Goal: Task Accomplishment & Management: Manage account settings

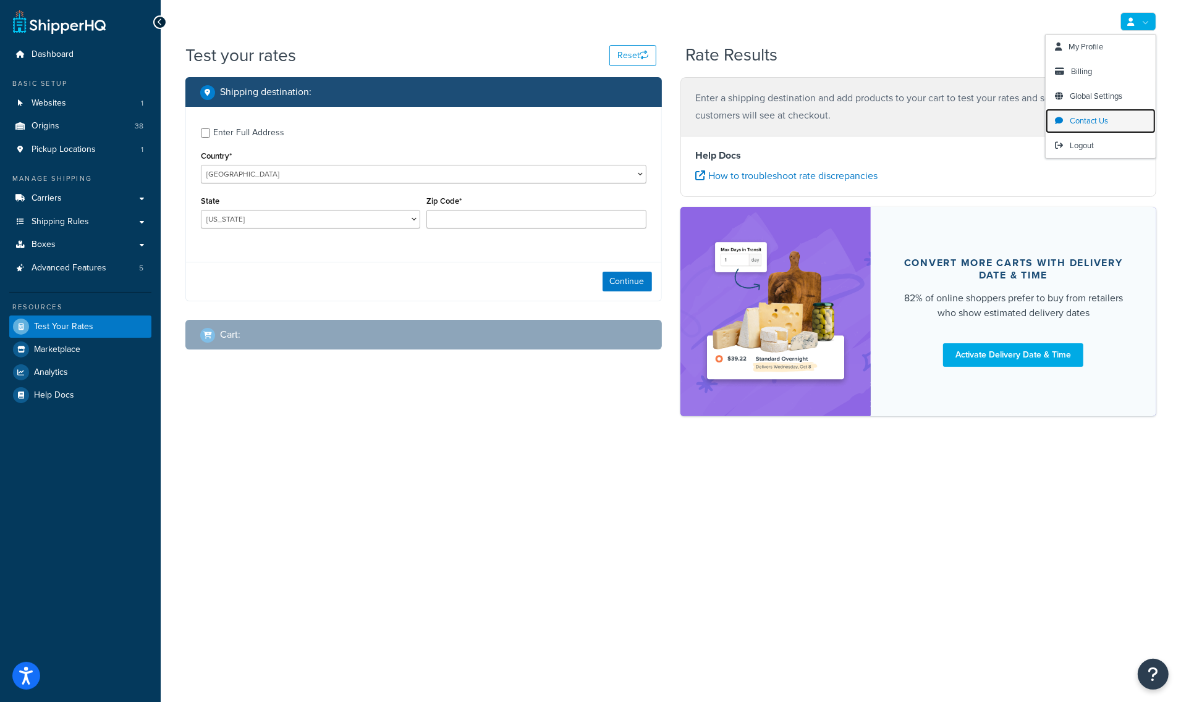
click at [1104, 116] on span "Contact Us" at bounding box center [1088, 121] width 38 height 12
click at [1148, 624] on icon "Open Resource Center" at bounding box center [1153, 674] width 12 height 17
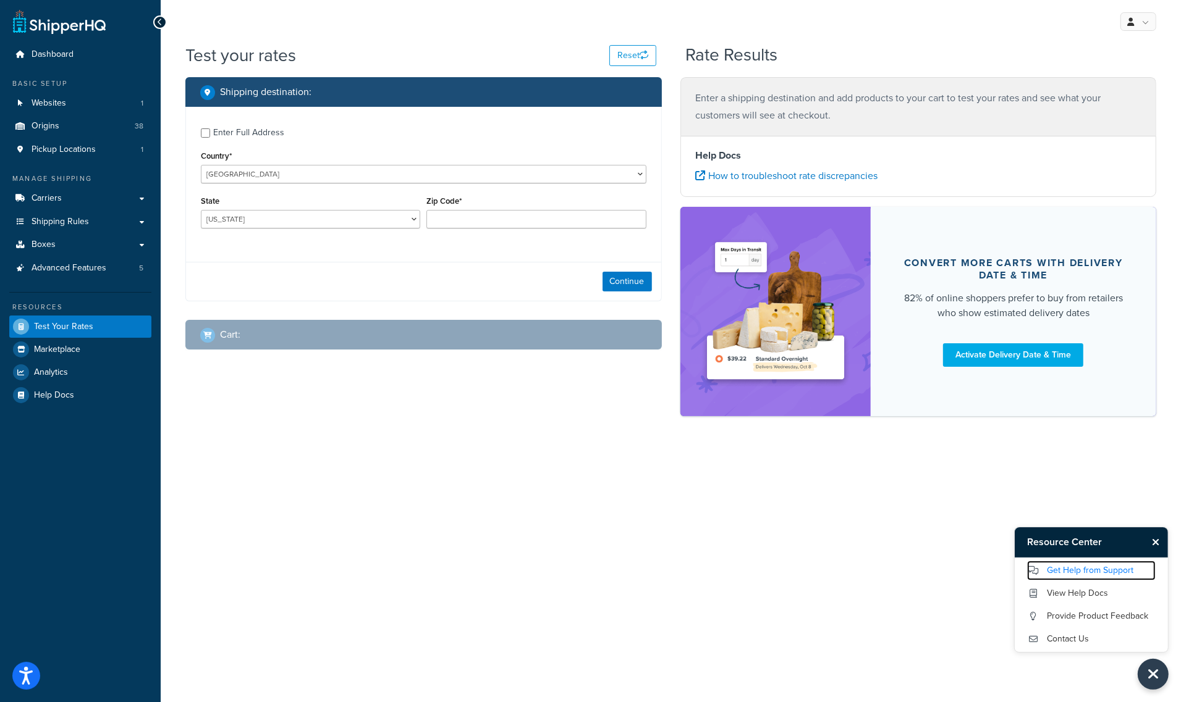
click at [1083, 569] on link "Get Help from Support" at bounding box center [1091, 571] width 128 height 20
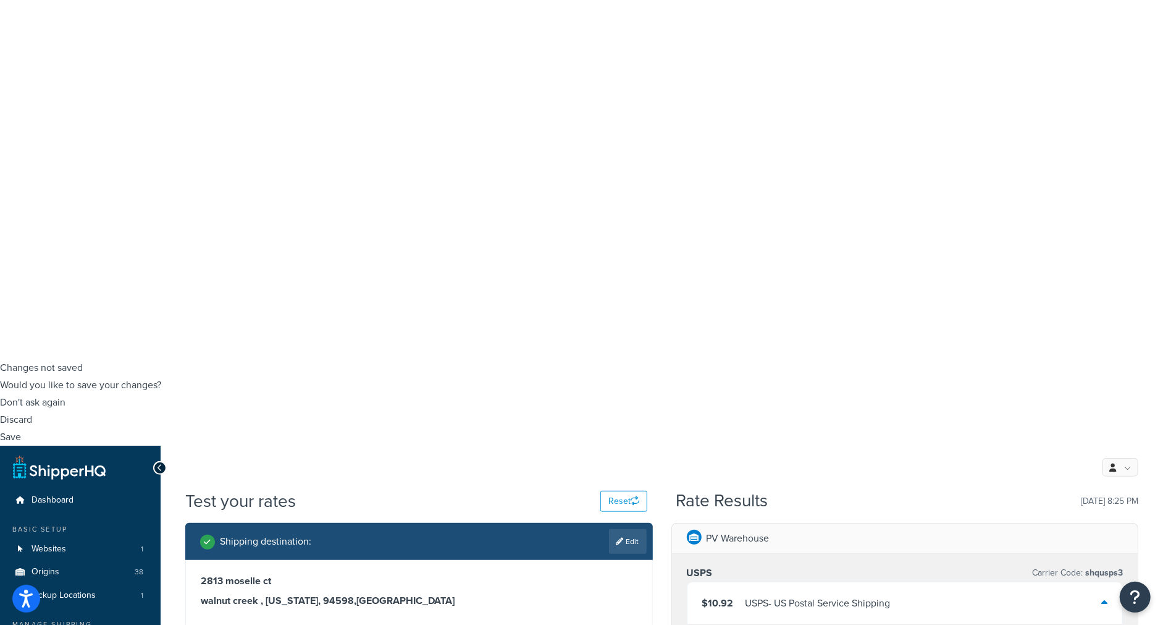
scroll to position [274, 0]
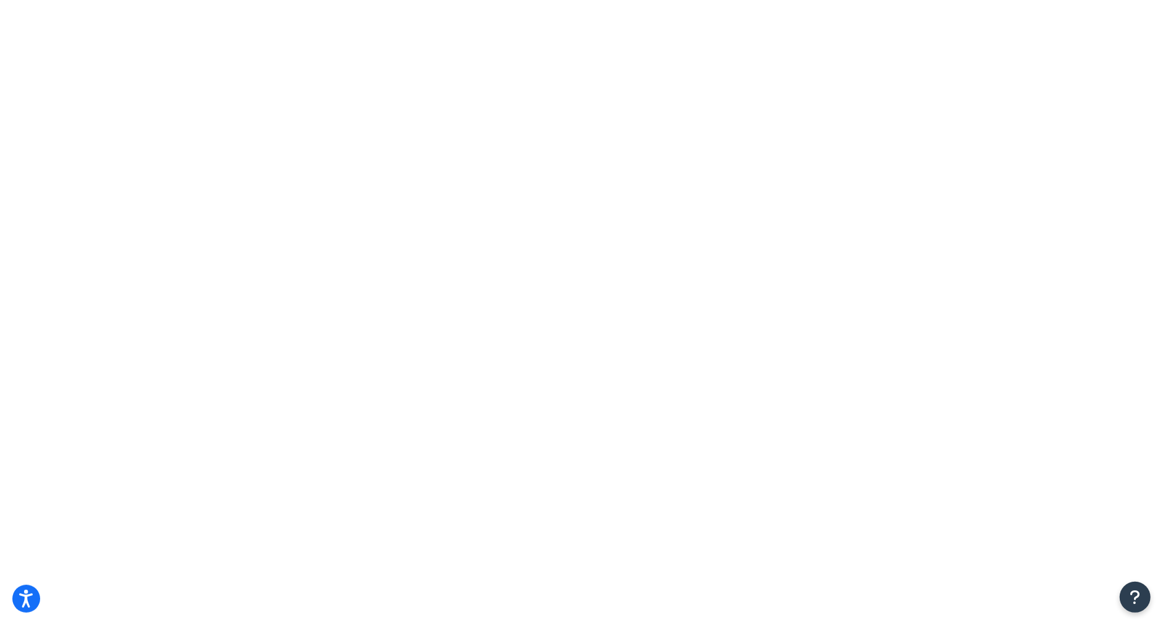
scroll to position [0, 0]
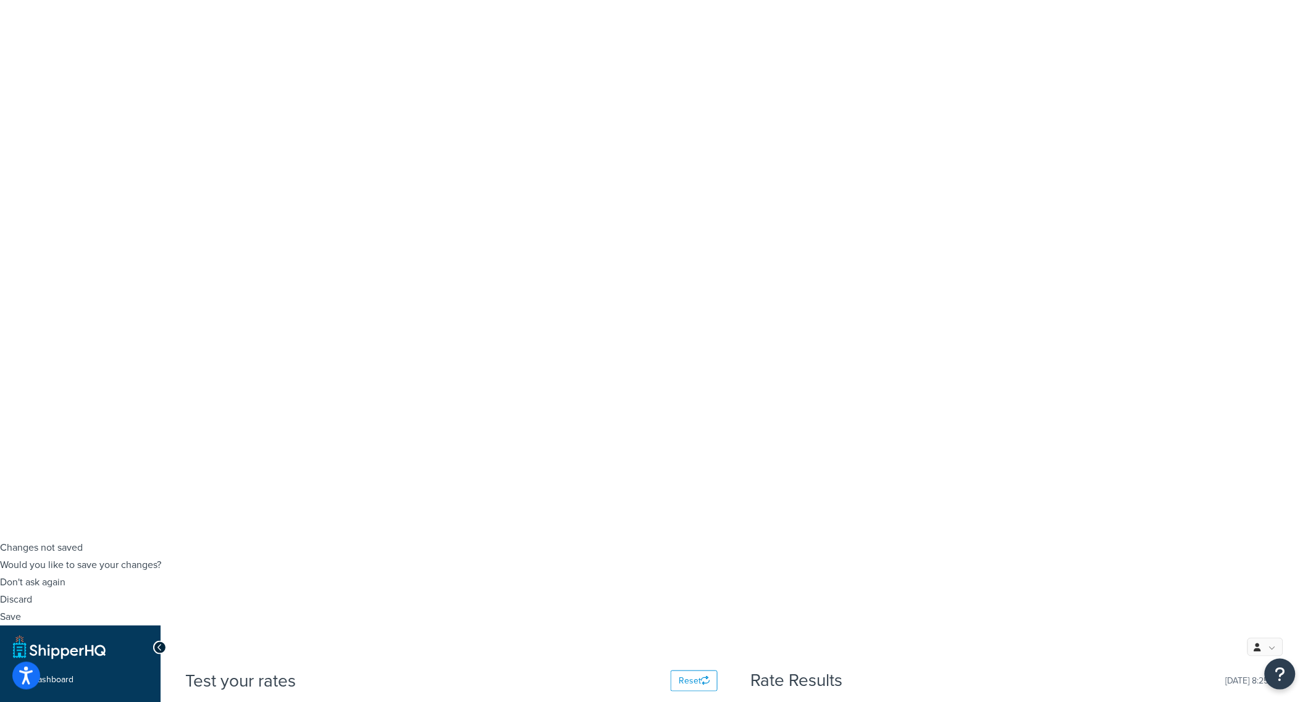
drag, startPoint x: 1162, startPoint y: 14, endPoint x: 563, endPoint y: 520, distance: 783.9
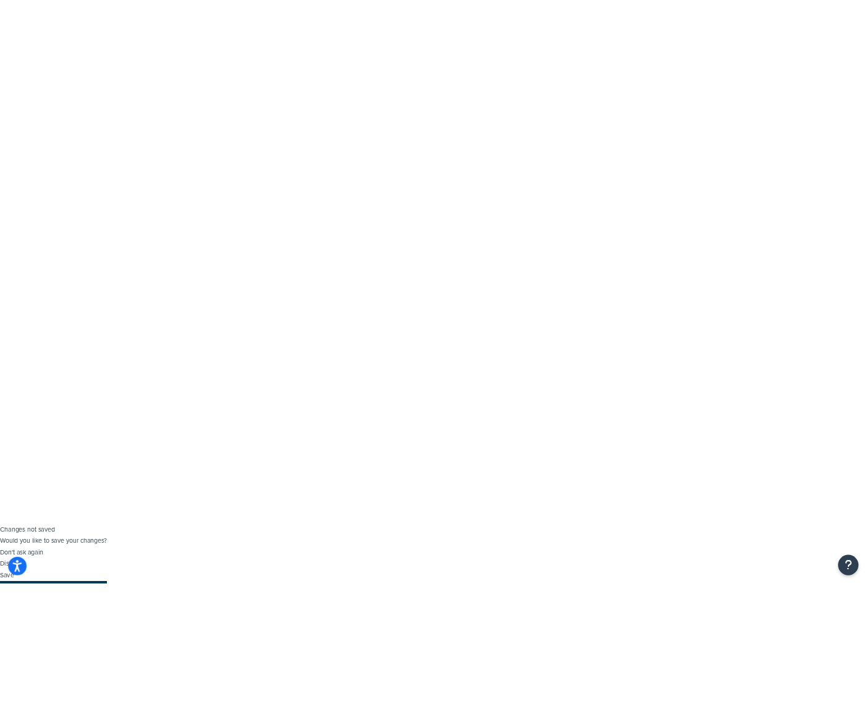
scroll to position [0, 0]
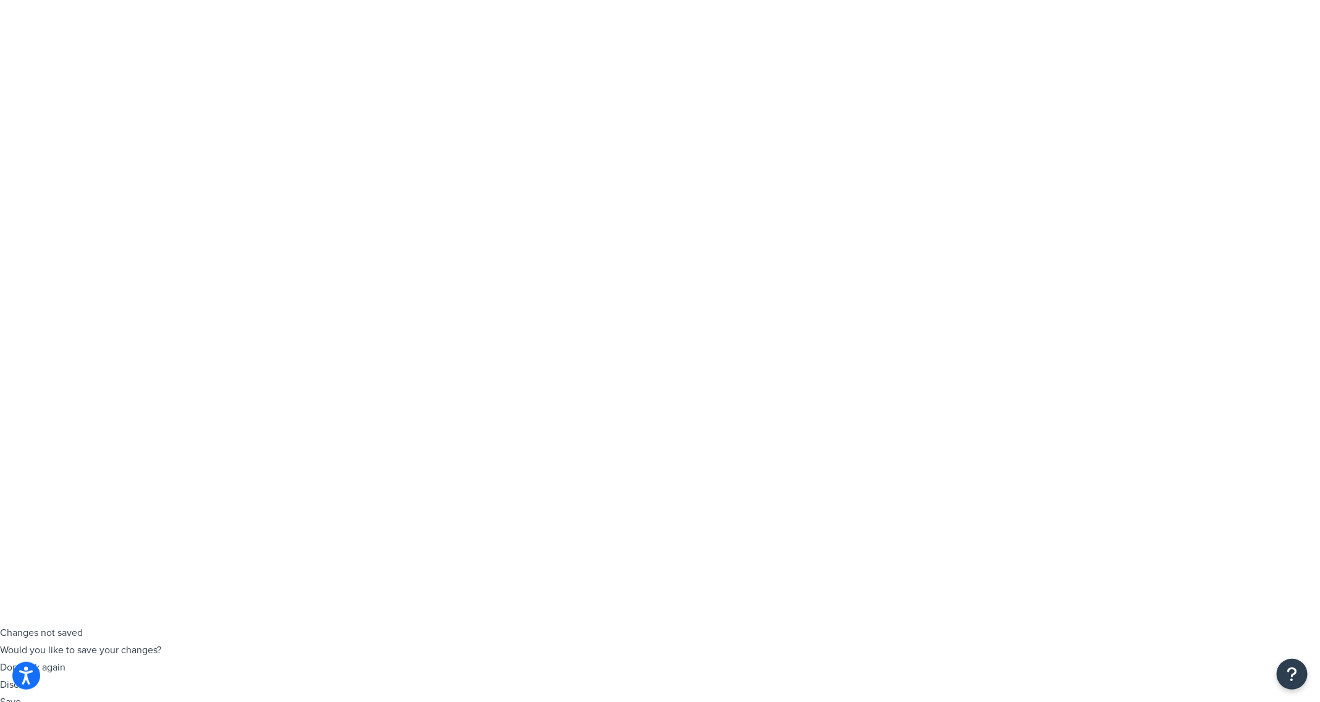
checkbox input "true"
type input "2"
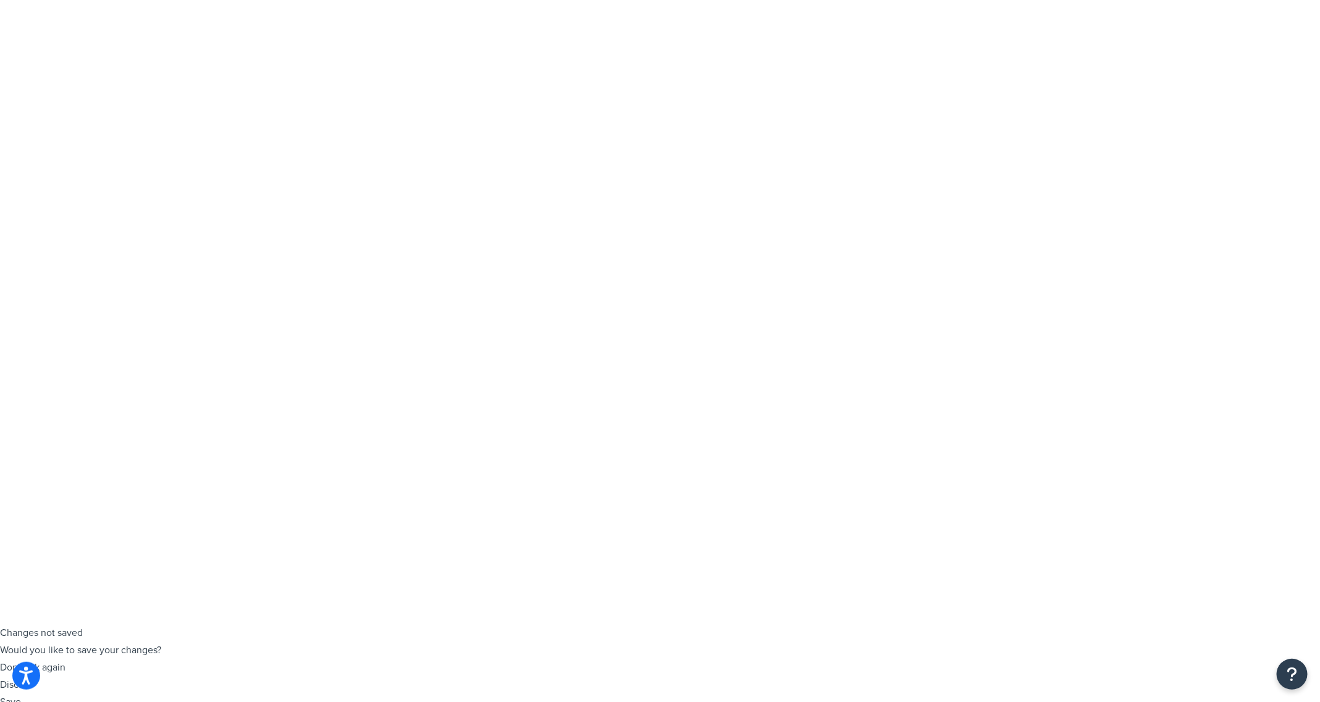
paste input "123 Main St, Sacramento, CA 95814"
type input "123 Main St, Sacramento, CA 95814"
type input "Sacremento"
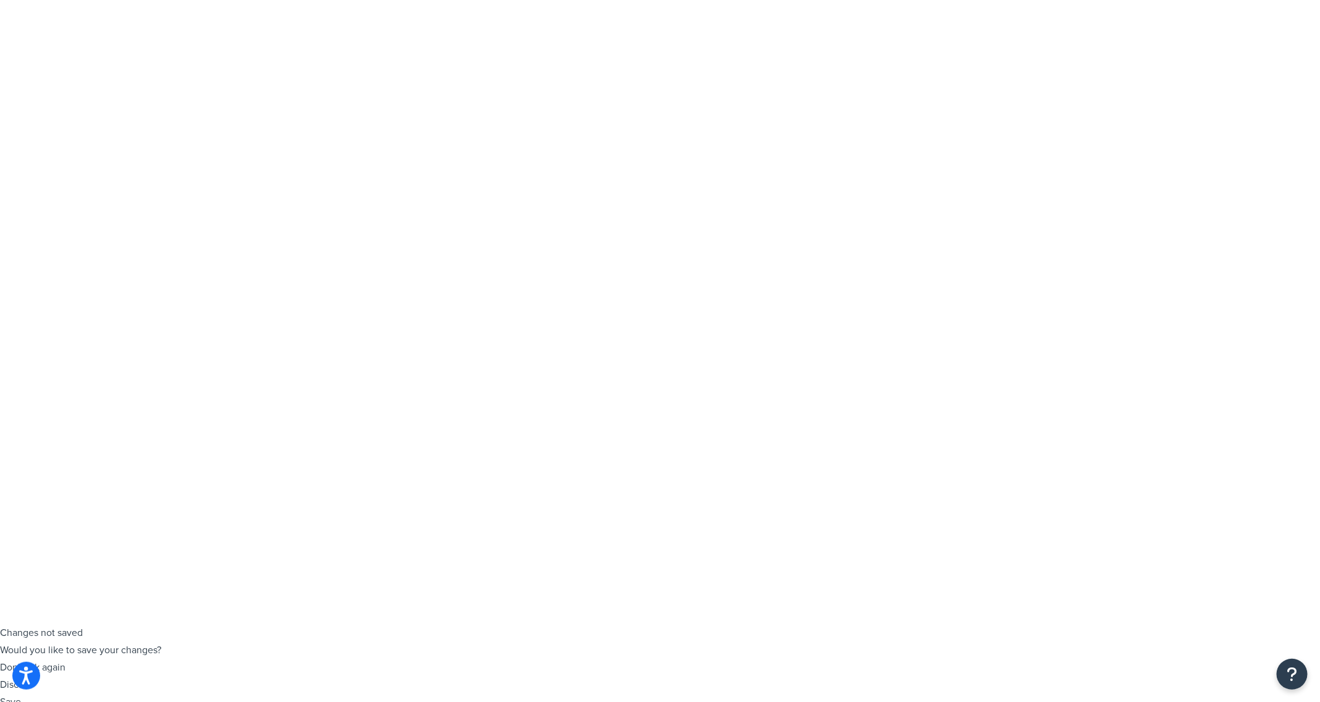
select select "CA"
type input "95814"
drag, startPoint x: 251, startPoint y: 173, endPoint x: 400, endPoint y: 170, distance: 148.9
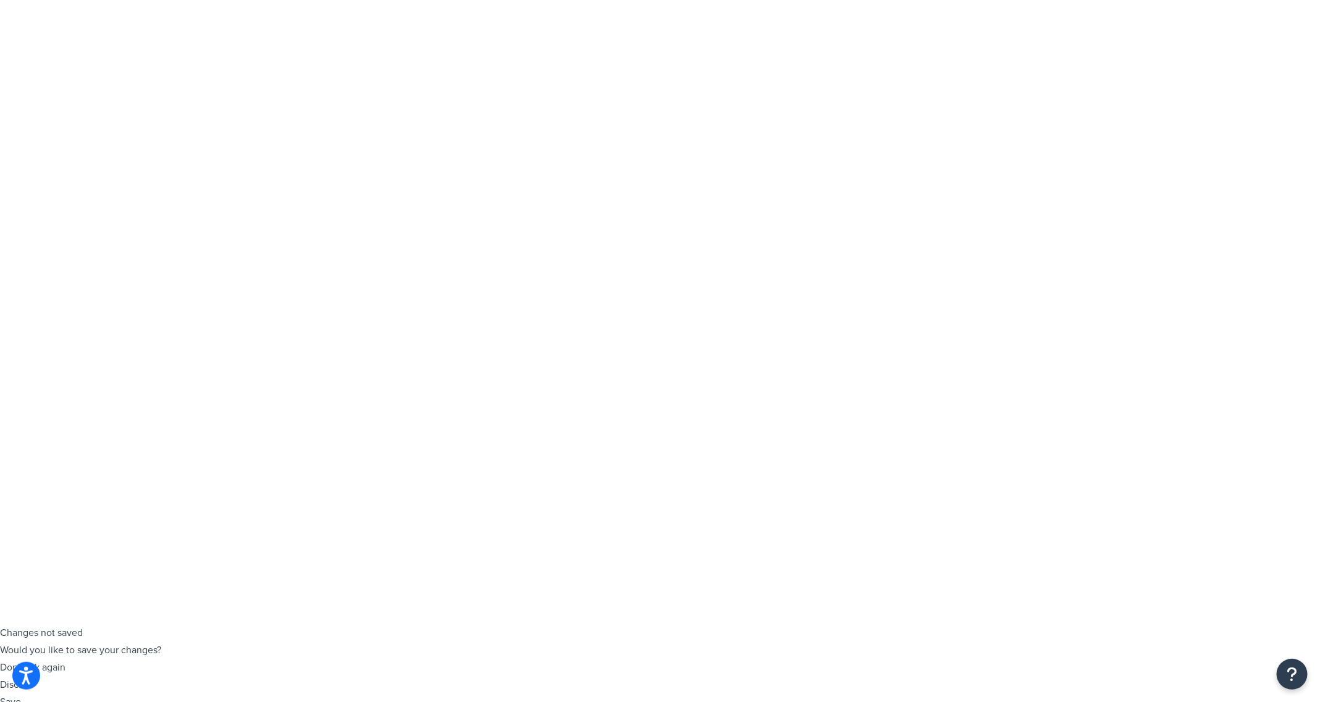
type input "123 Main St,"
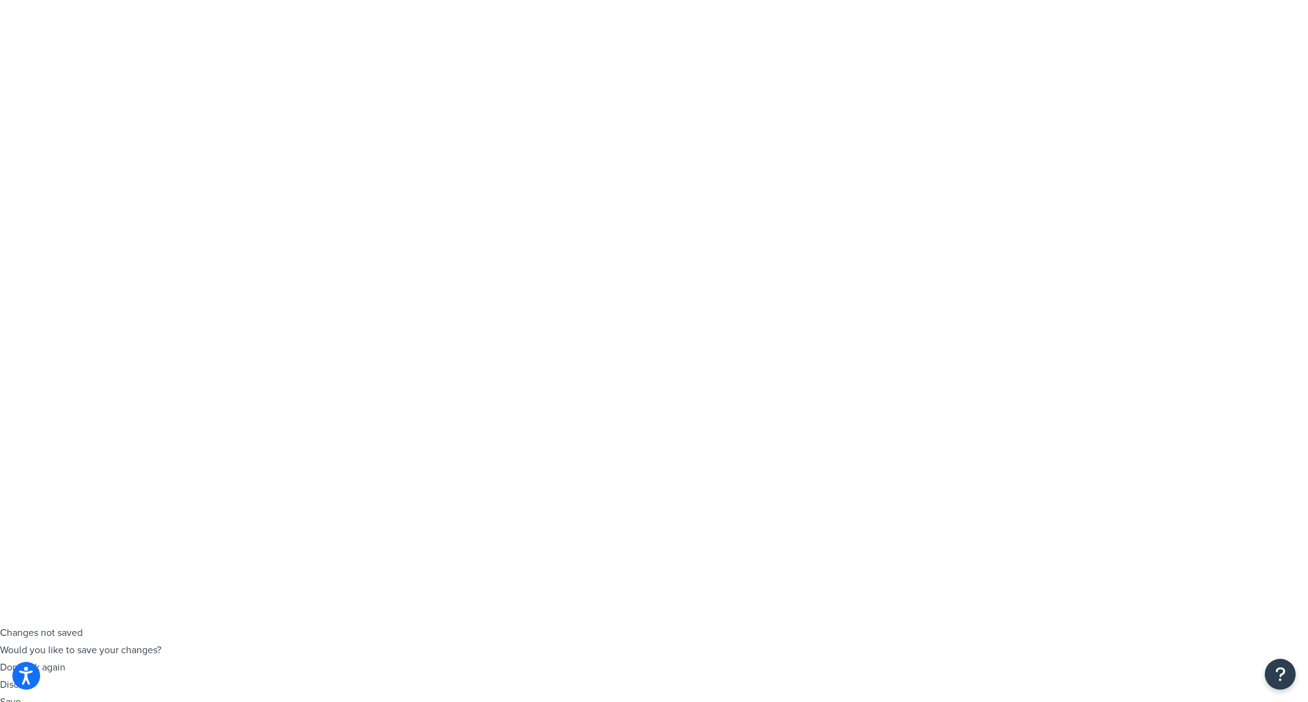
select select "SHIPPING_GROUP"
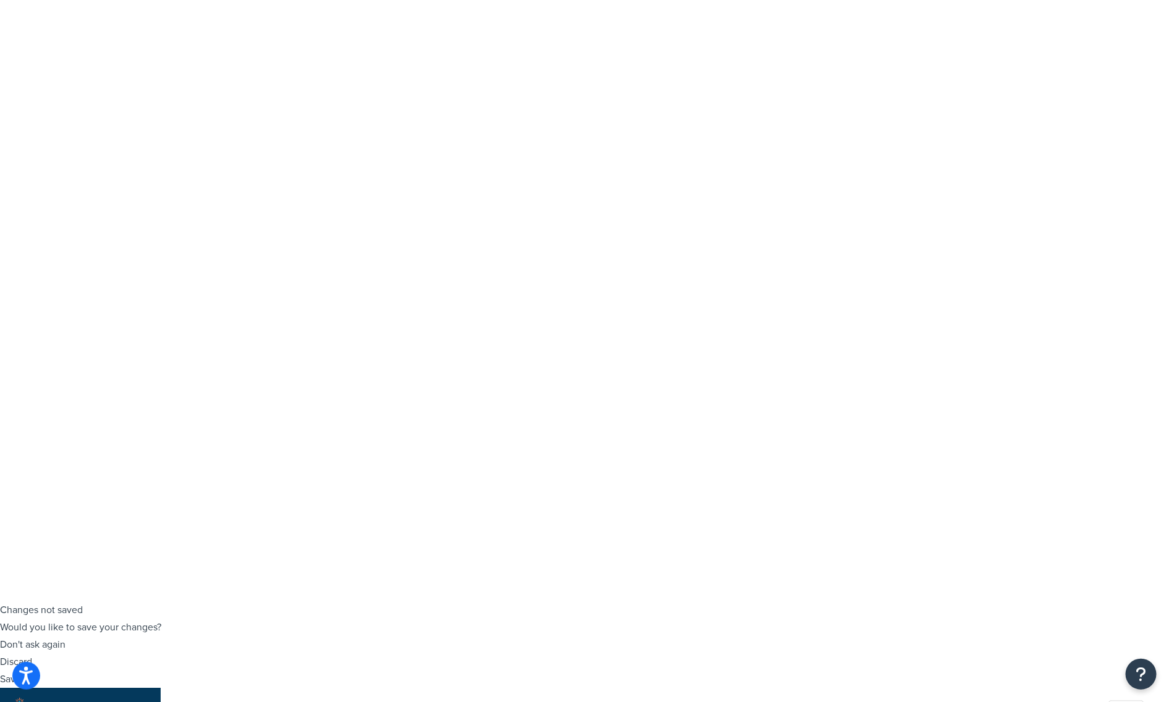
scroll to position [10, 0]
drag, startPoint x: 449, startPoint y: 60, endPoint x: 170, endPoint y: 73, distance: 279.5
copy h1 "Rule: Annie's Boxes + Slippables"
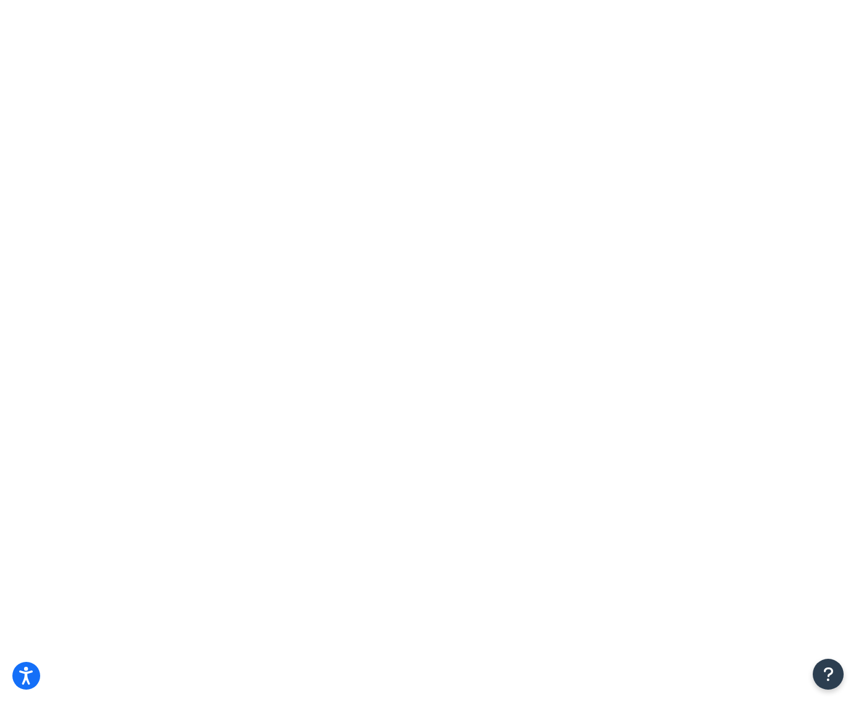
drag, startPoint x: 0, startPoint y: 0, endPoint x: 294, endPoint y: 158, distance: 333.9
type input "ann"
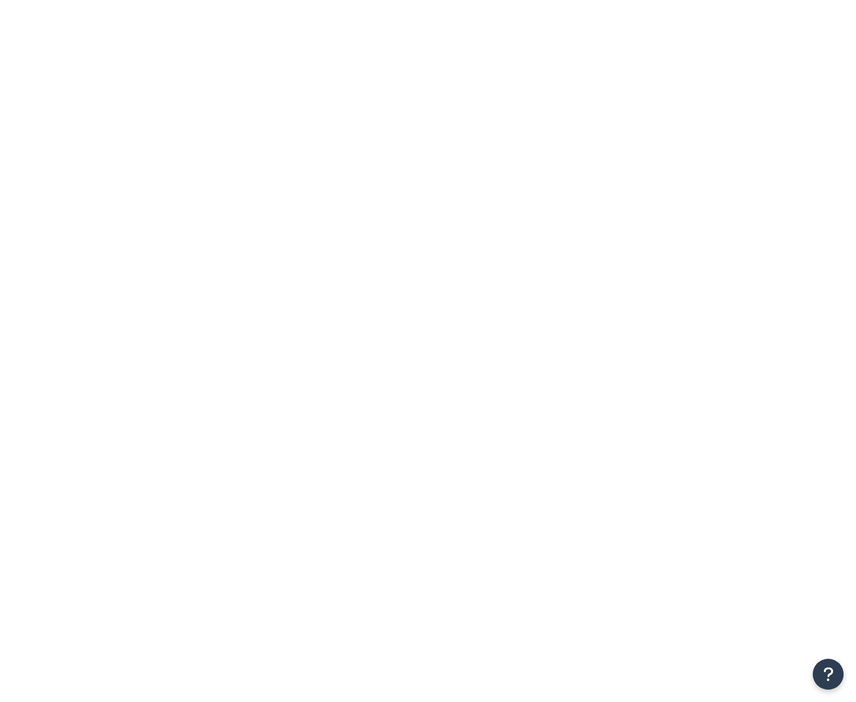
select select "SHIPPING_GROUP"
